Goal: Task Accomplishment & Management: Use online tool/utility

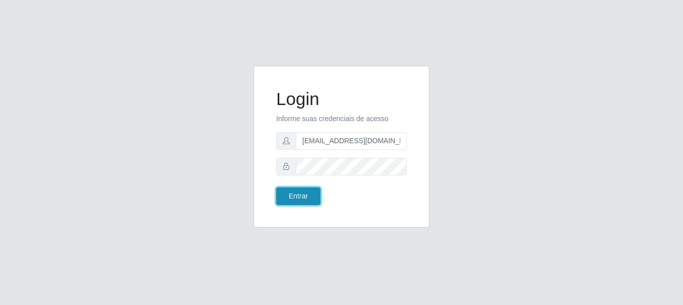
click at [298, 197] on button "Entrar" at bounding box center [298, 196] width 44 height 18
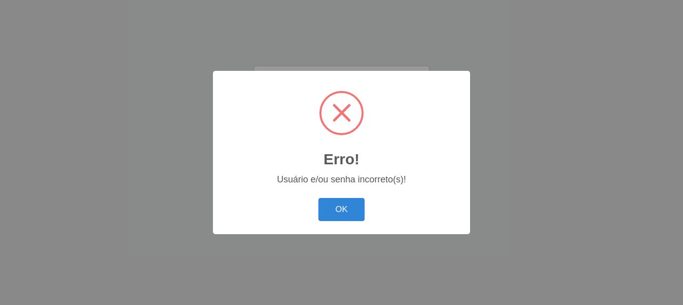
drag, startPoint x: 329, startPoint y: 201, endPoint x: 331, endPoint y: 177, distance: 24.2
click at [330, 201] on button "OK" at bounding box center [341, 210] width 47 height 24
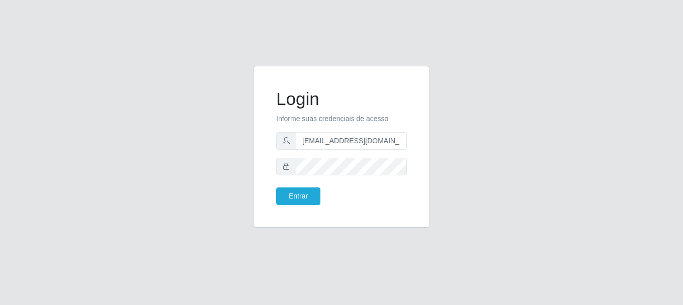
click at [334, 154] on form "Login Informe suas credenciais de acesso [EMAIL_ADDRESS][DOMAIN_NAME] Entrar" at bounding box center [341, 146] width 131 height 116
click at [294, 207] on div "Login Informe suas credenciais de acesso [EMAIL_ADDRESS][DOMAIN_NAME] Entrar" at bounding box center [341, 146] width 151 height 137
click at [294, 205] on div "Login Informe suas credenciais de acesso [EMAIL_ADDRESS][DOMAIN_NAME] Entrar" at bounding box center [341, 146] width 151 height 137
click at [294, 204] on div "Login Informe suas credenciais de acesso [EMAIL_ADDRESS][DOMAIN_NAME] Entrar" at bounding box center [341, 146] width 151 height 137
click at [294, 204] on button "Entrar" at bounding box center [298, 196] width 44 height 18
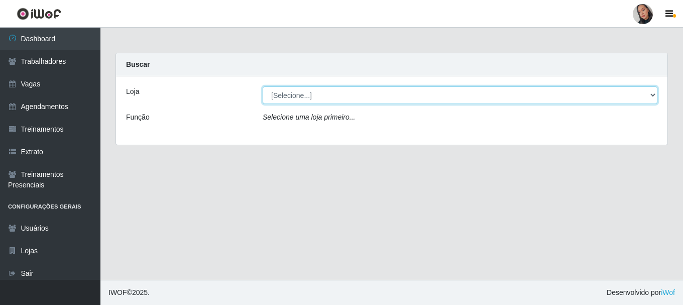
click at [342, 101] on select "[Selecione...] Supermercado [GEOGRAPHIC_DATA]" at bounding box center [460, 95] width 395 height 18
select select "165"
click at [263, 86] on select "[Selecione...] Supermercado [GEOGRAPHIC_DATA]" at bounding box center [460, 95] width 395 height 18
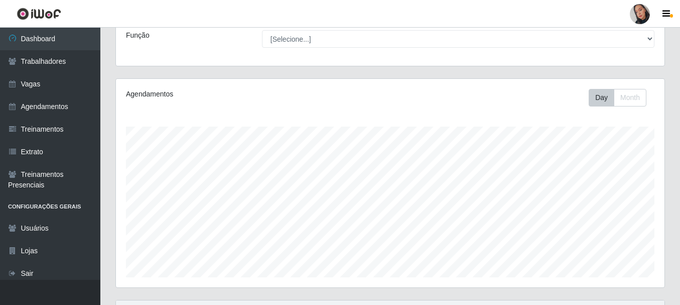
scroll to position [228, 0]
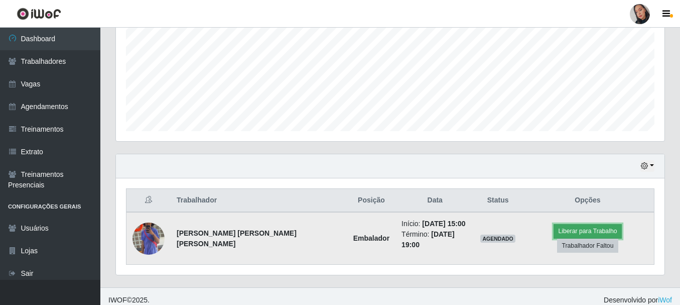
click at [554, 235] on button "Liberar para Trabalho" at bounding box center [588, 231] width 68 height 14
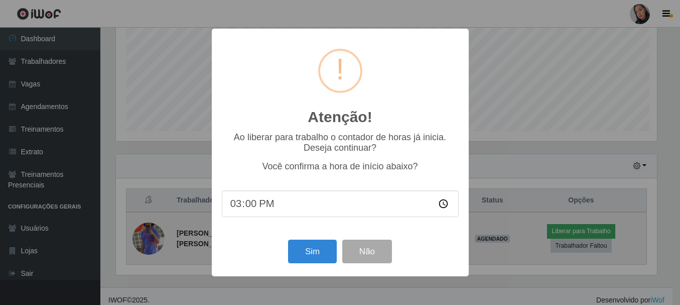
scroll to position [208, 544]
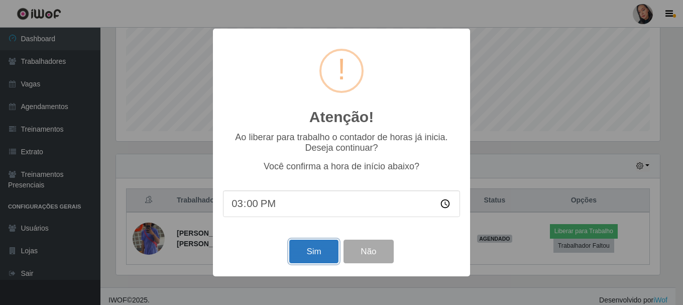
click at [314, 247] on button "Sim" at bounding box center [313, 252] width 49 height 24
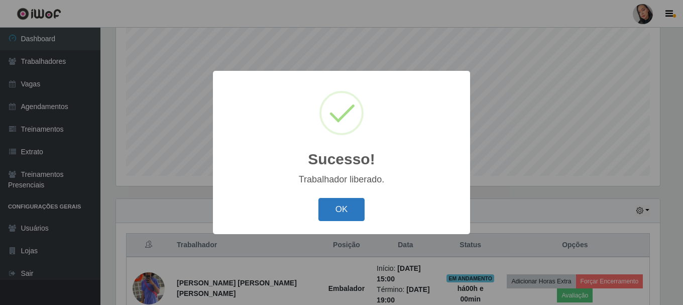
click at [329, 208] on button "OK" at bounding box center [341, 210] width 47 height 24
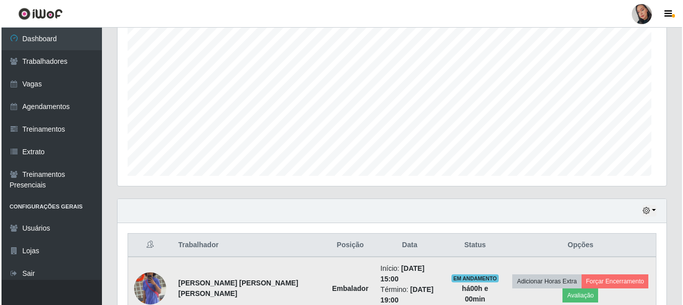
scroll to position [208, 549]
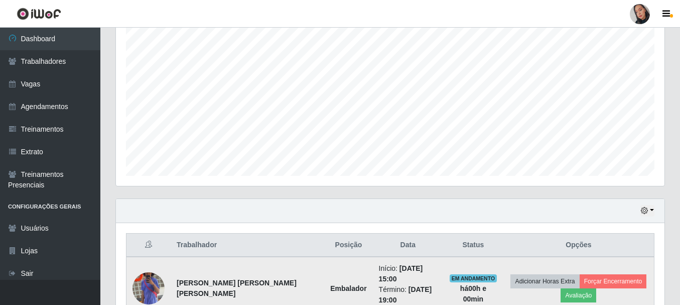
click at [149, 275] on img at bounding box center [149, 288] width 32 height 57
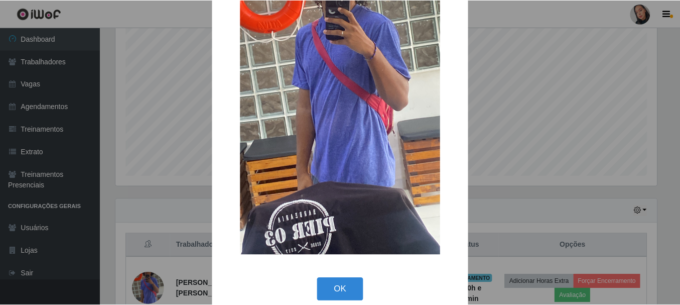
scroll to position [140, 0]
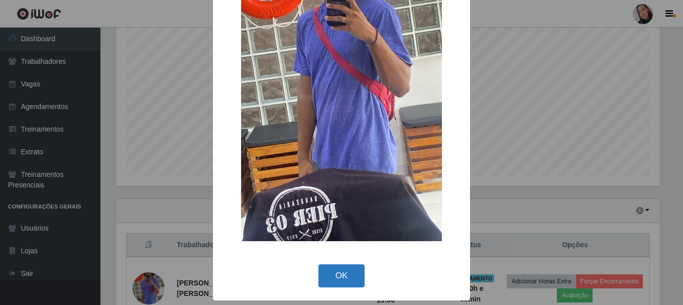
click at [330, 275] on button "OK" at bounding box center [341, 276] width 47 height 24
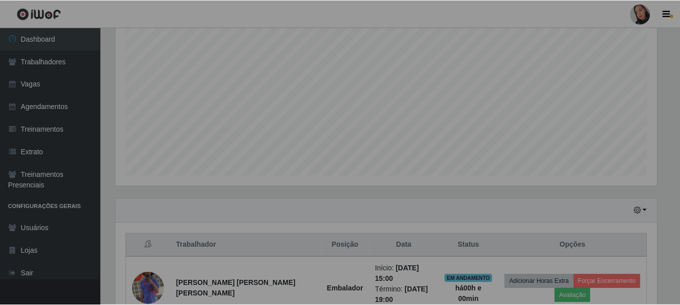
scroll to position [208, 549]
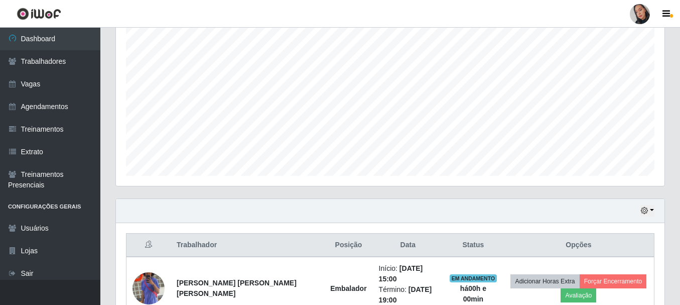
click at [649, 7] on link at bounding box center [640, 14] width 30 height 20
click at [653, 206] on button "button" at bounding box center [648, 211] width 14 height 12
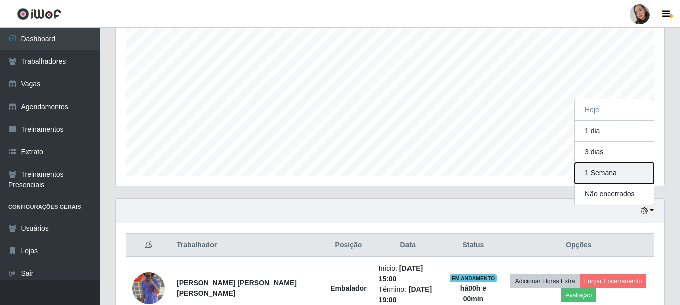
click at [614, 169] on button "1 Semana" at bounding box center [614, 173] width 79 height 21
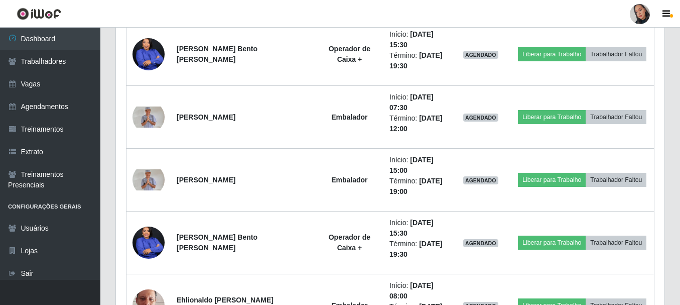
scroll to position [1158, 0]
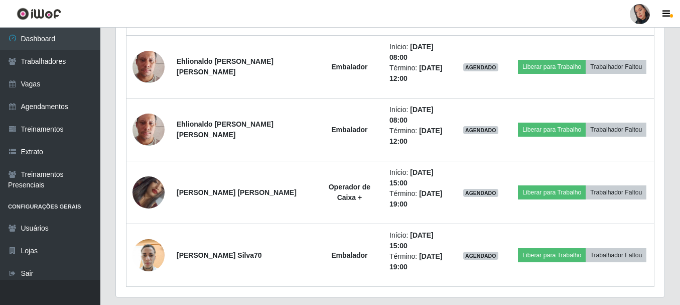
click at [639, 12] on div at bounding box center [640, 14] width 20 height 20
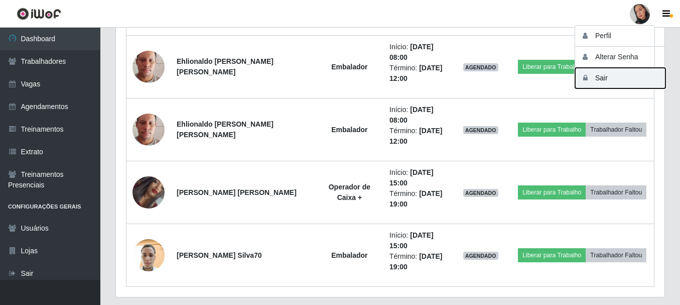
click at [623, 74] on button "Sair" at bounding box center [620, 78] width 90 height 21
